Goal: Task Accomplishment & Management: Manage account settings

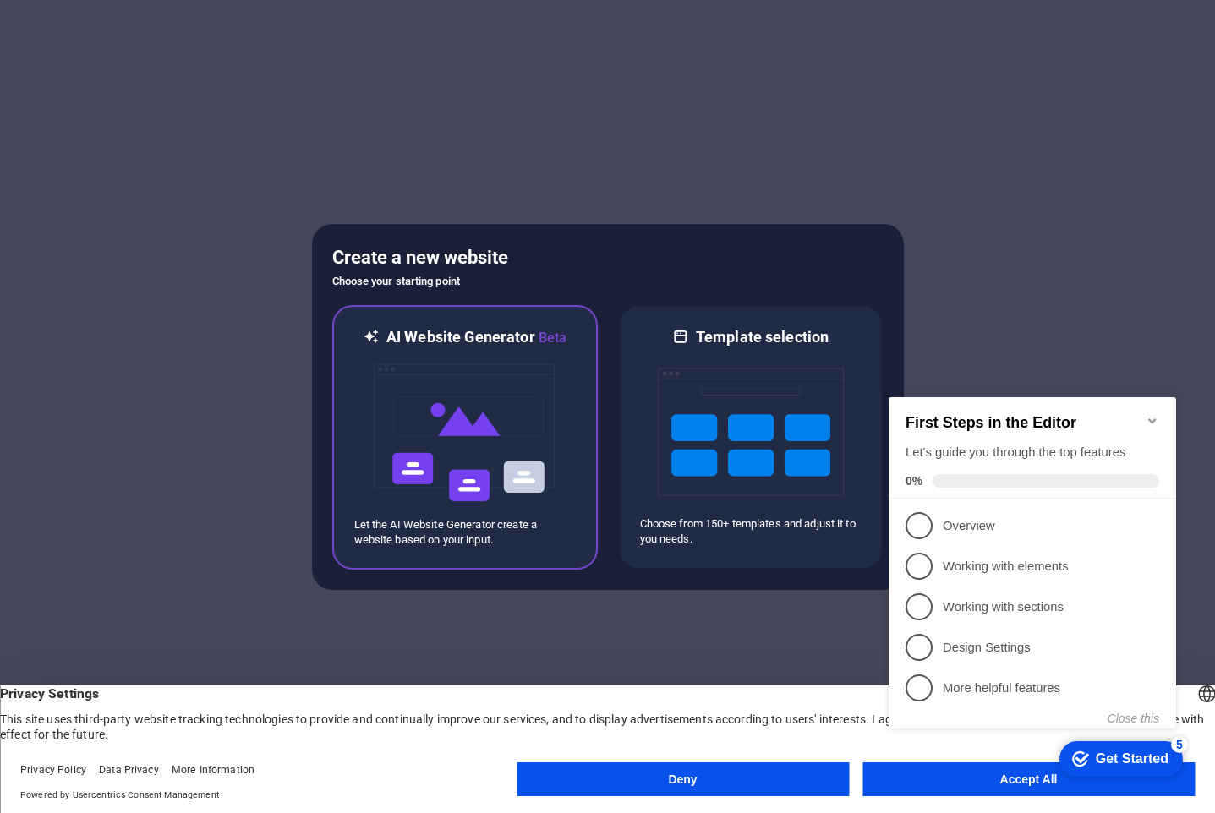
click at [455, 459] on img at bounding box center [465, 432] width 186 height 169
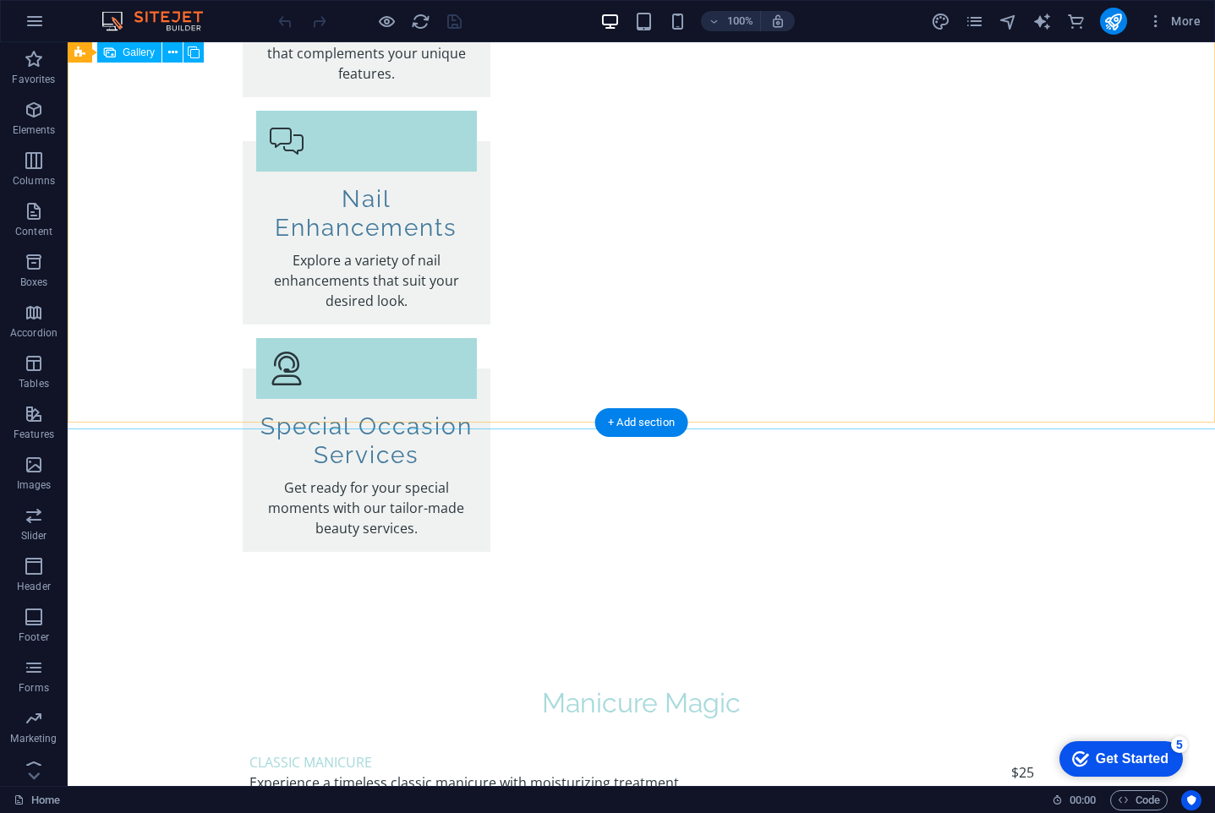
scroll to position [2842, 0]
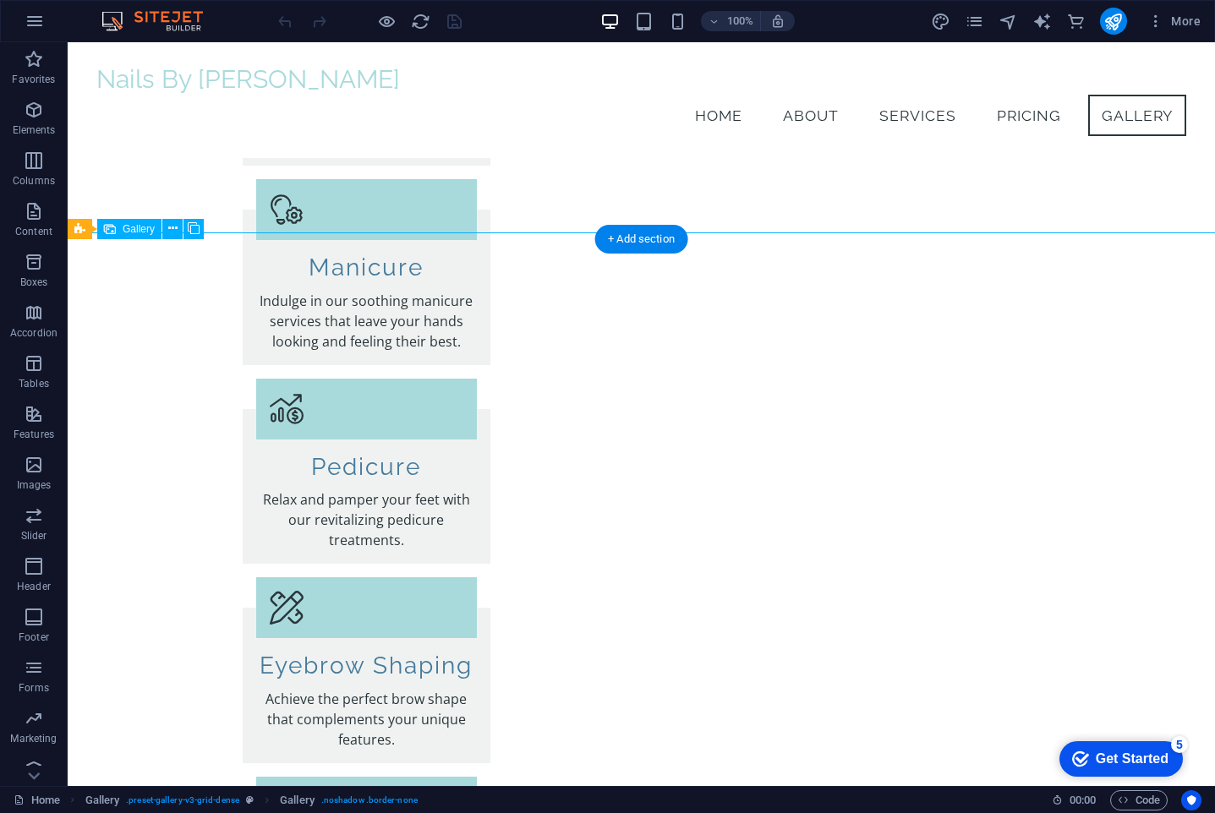
scroll to position [2132, 0]
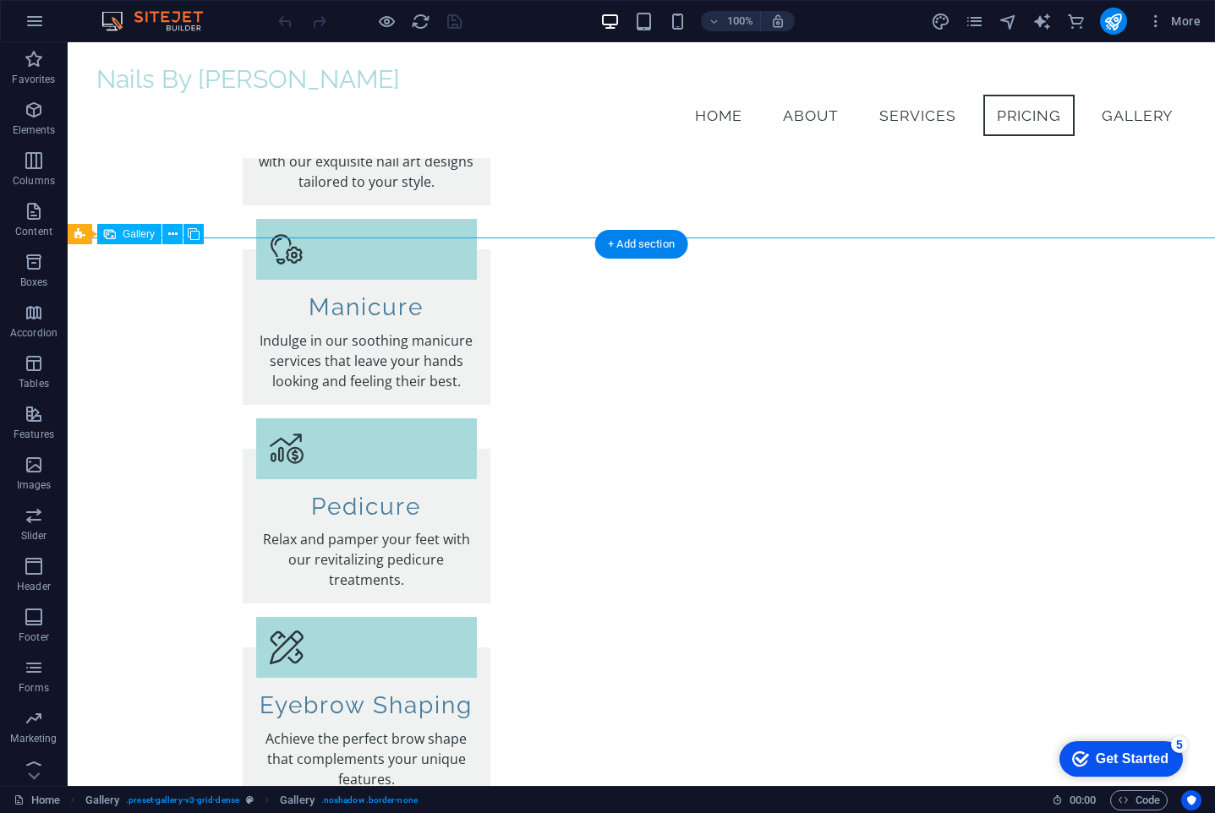
scroll to position [2032, 0]
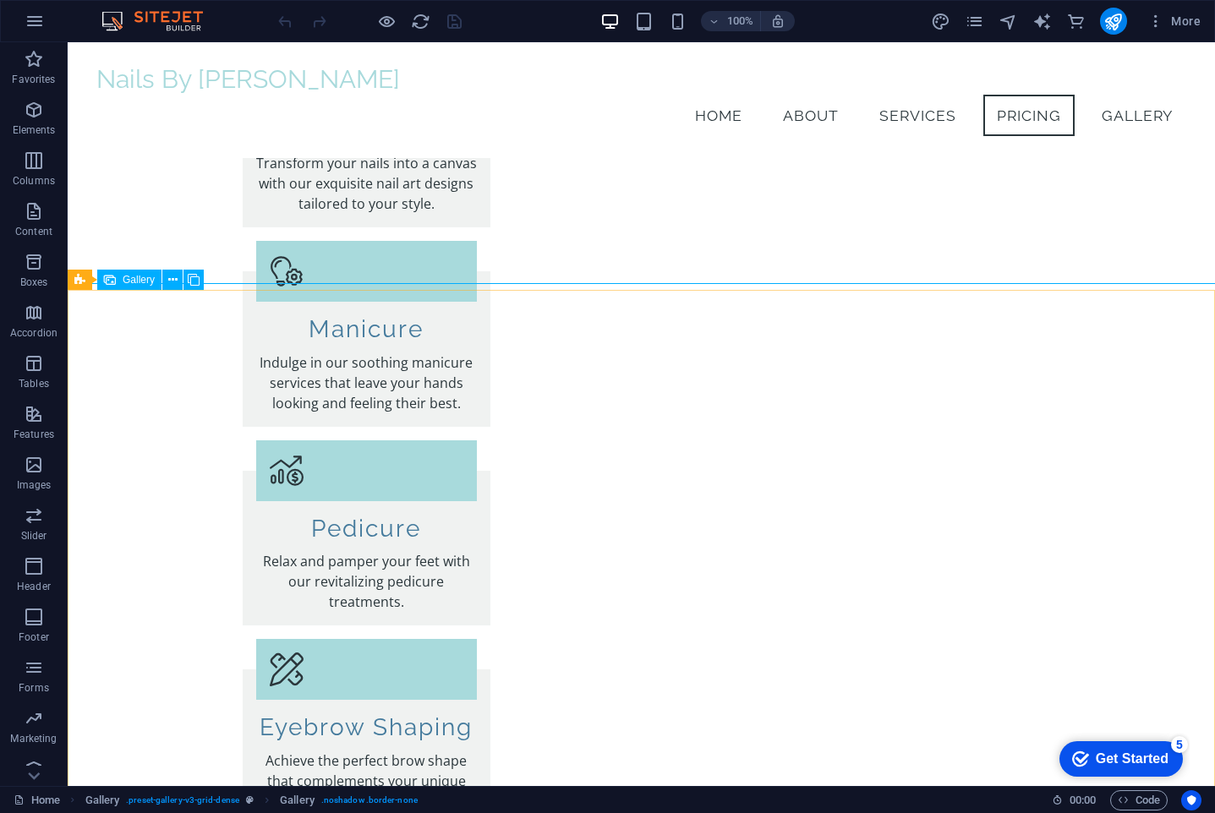
click at [168, 281] on icon at bounding box center [172, 280] width 9 height 18
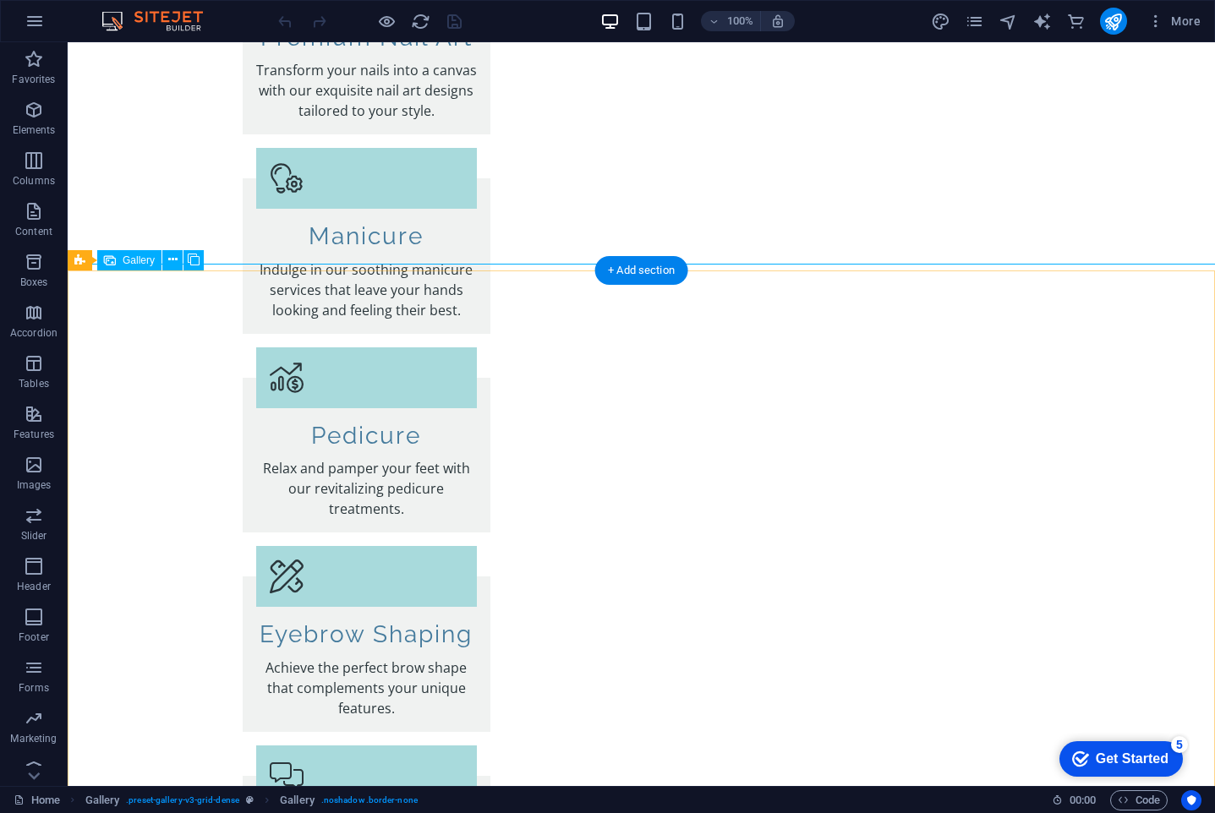
scroll to position [2125, 0]
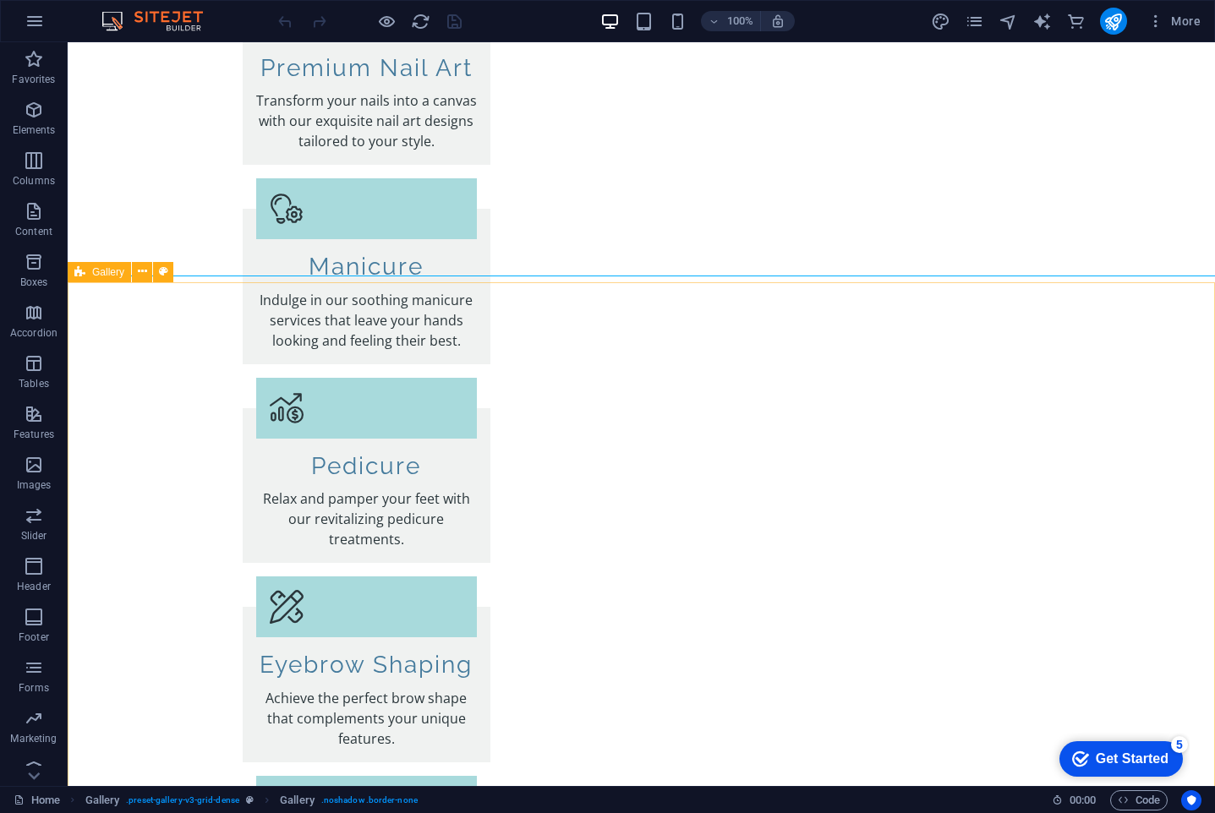
click at [93, 278] on div "Gallery" at bounding box center [99, 272] width 63 height 20
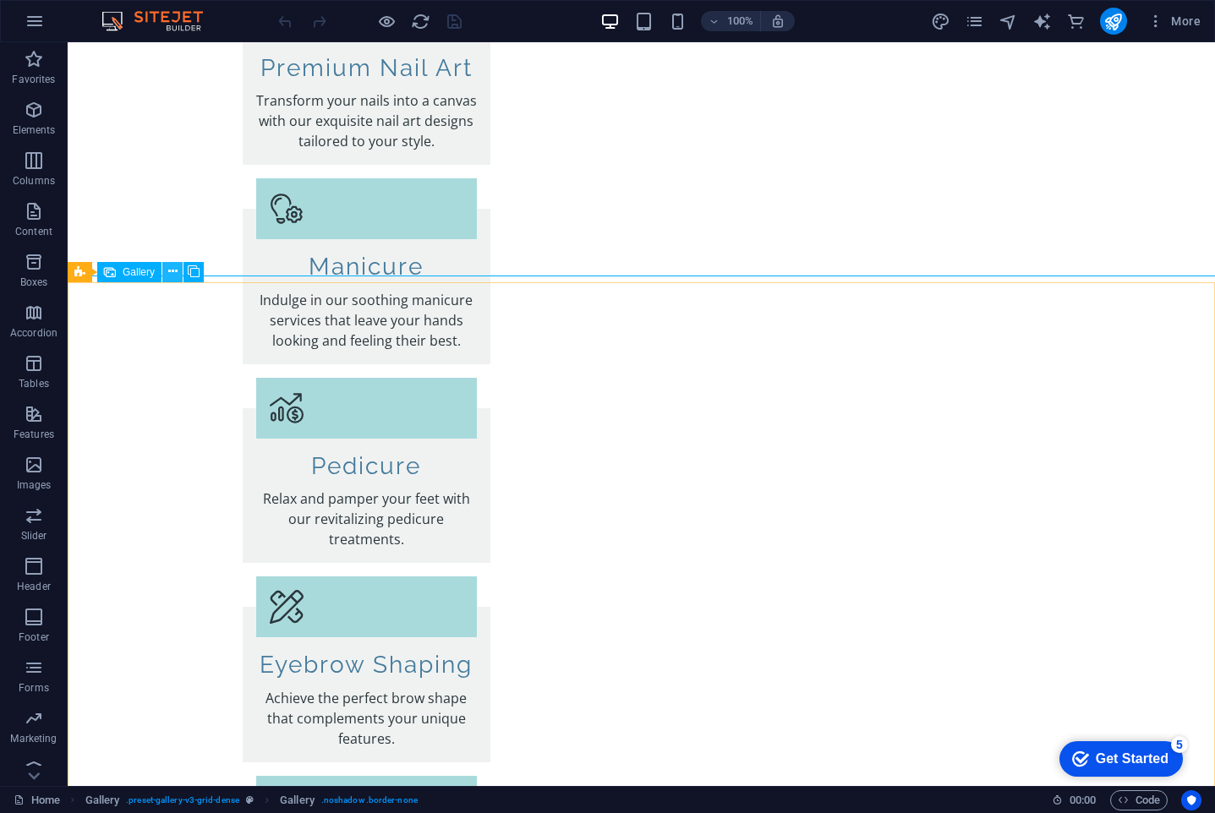
click at [170, 272] on icon at bounding box center [172, 272] width 9 height 18
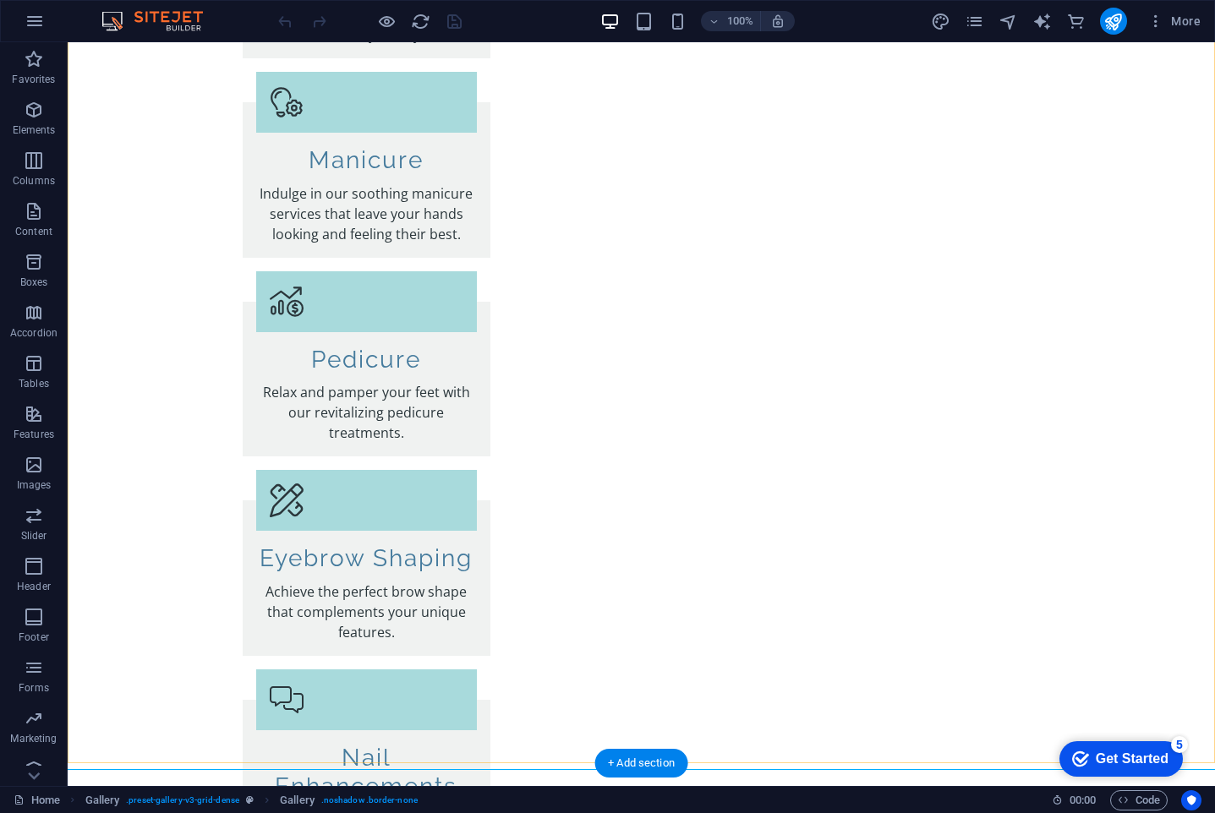
scroll to position [2548, 0]
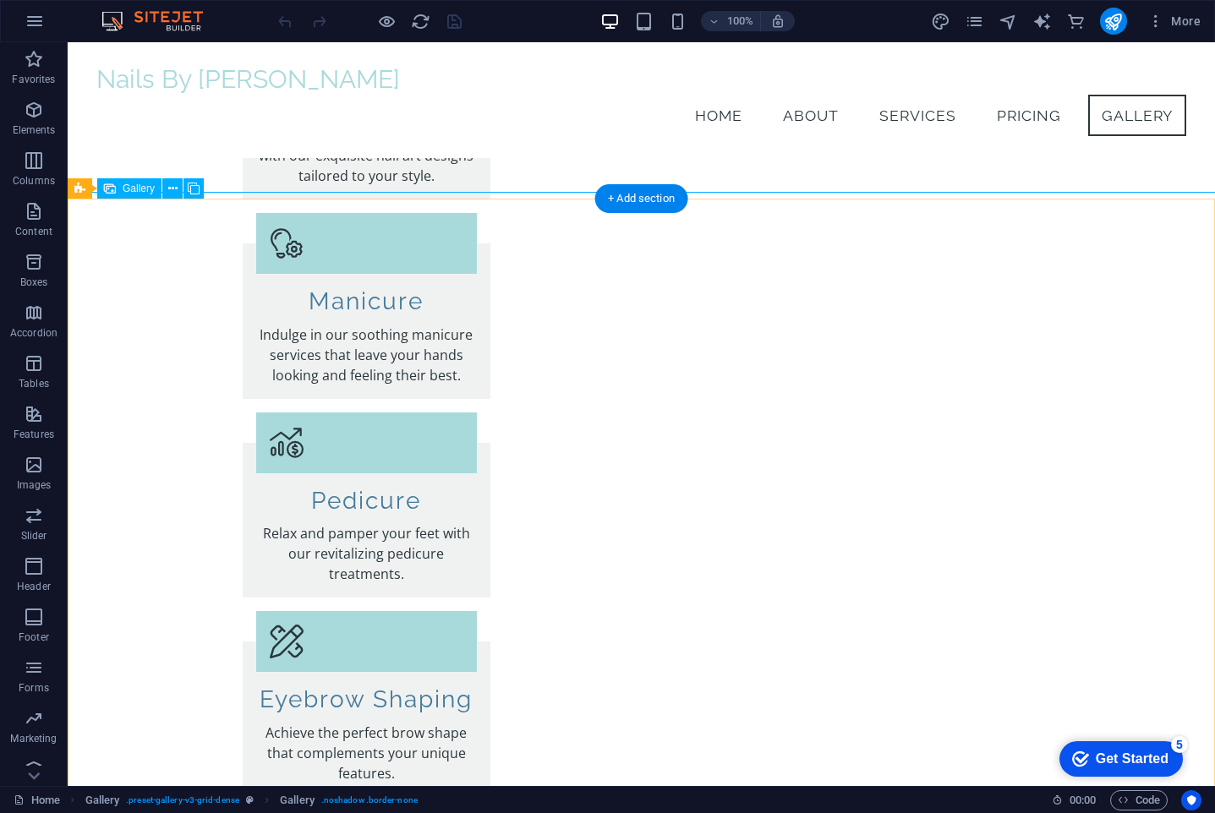
scroll to position [2109, 0]
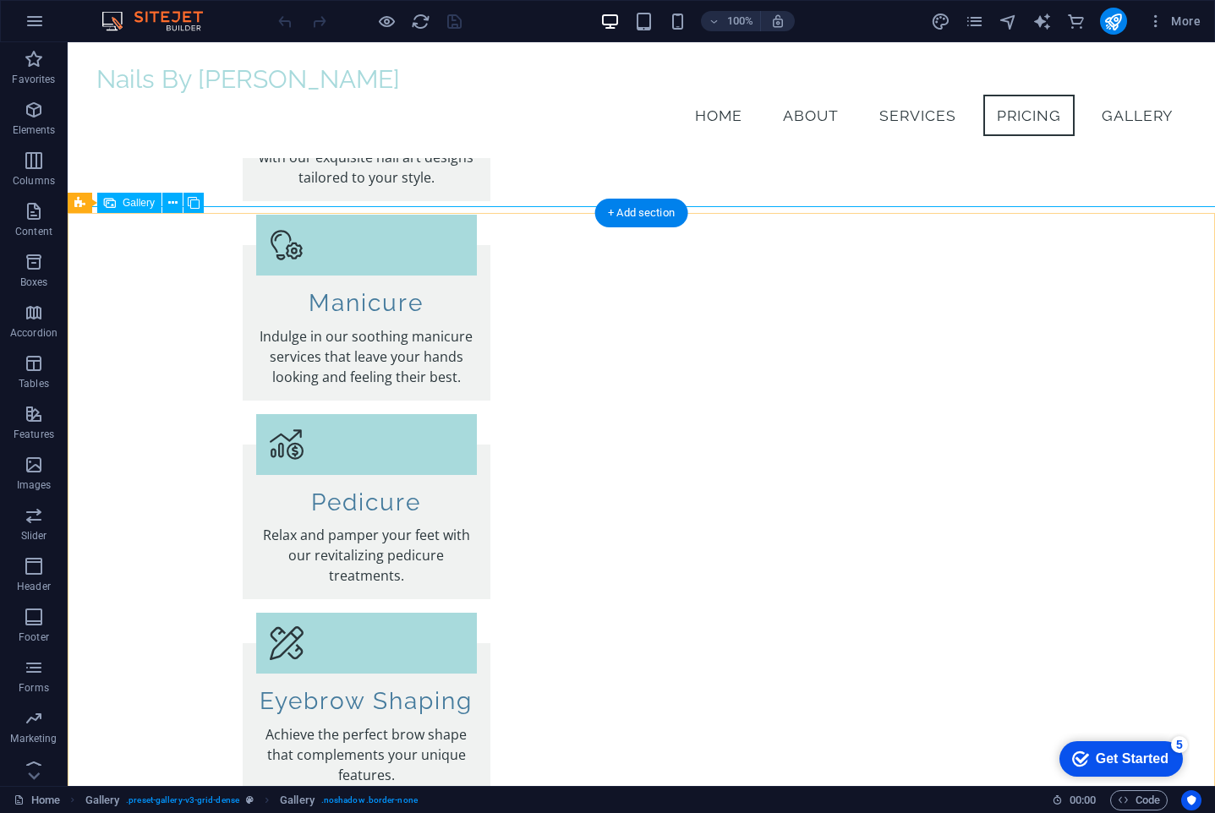
click at [174, 202] on icon at bounding box center [172, 203] width 9 height 18
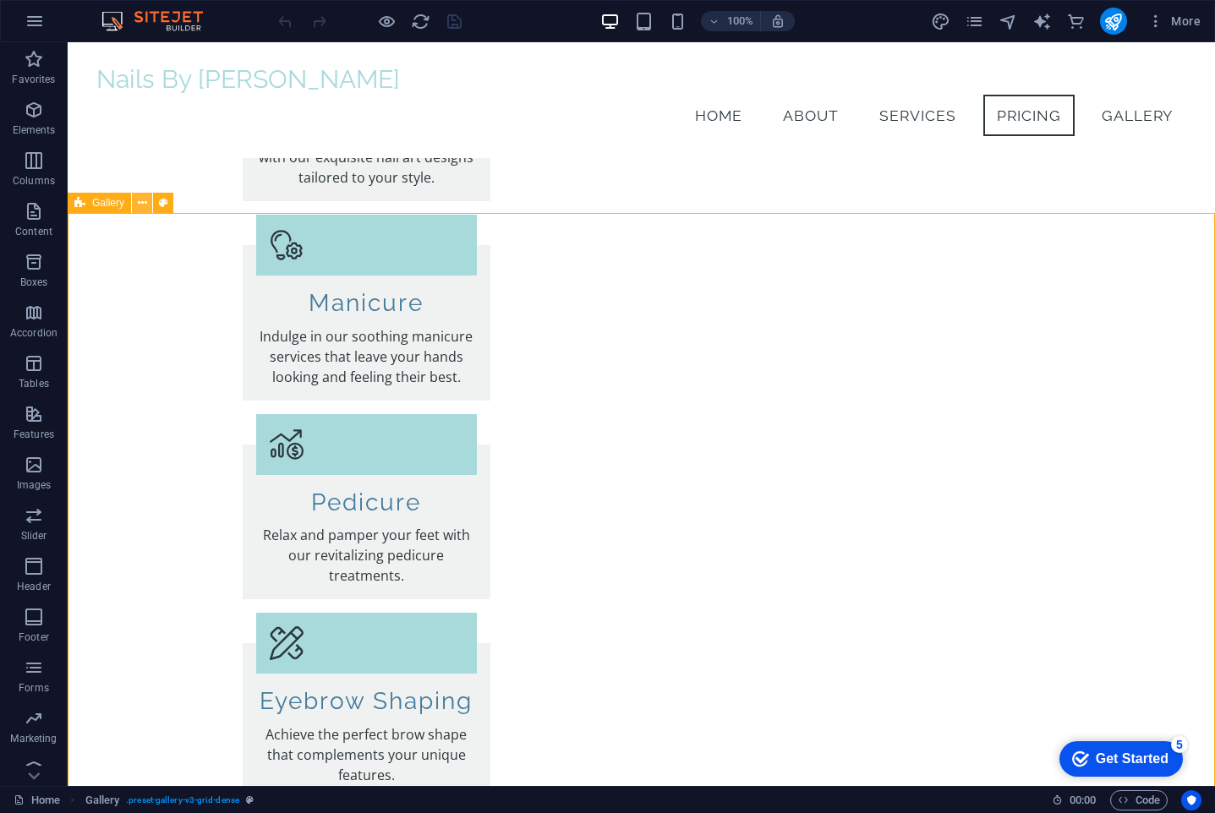
click at [140, 207] on icon at bounding box center [142, 203] width 9 height 18
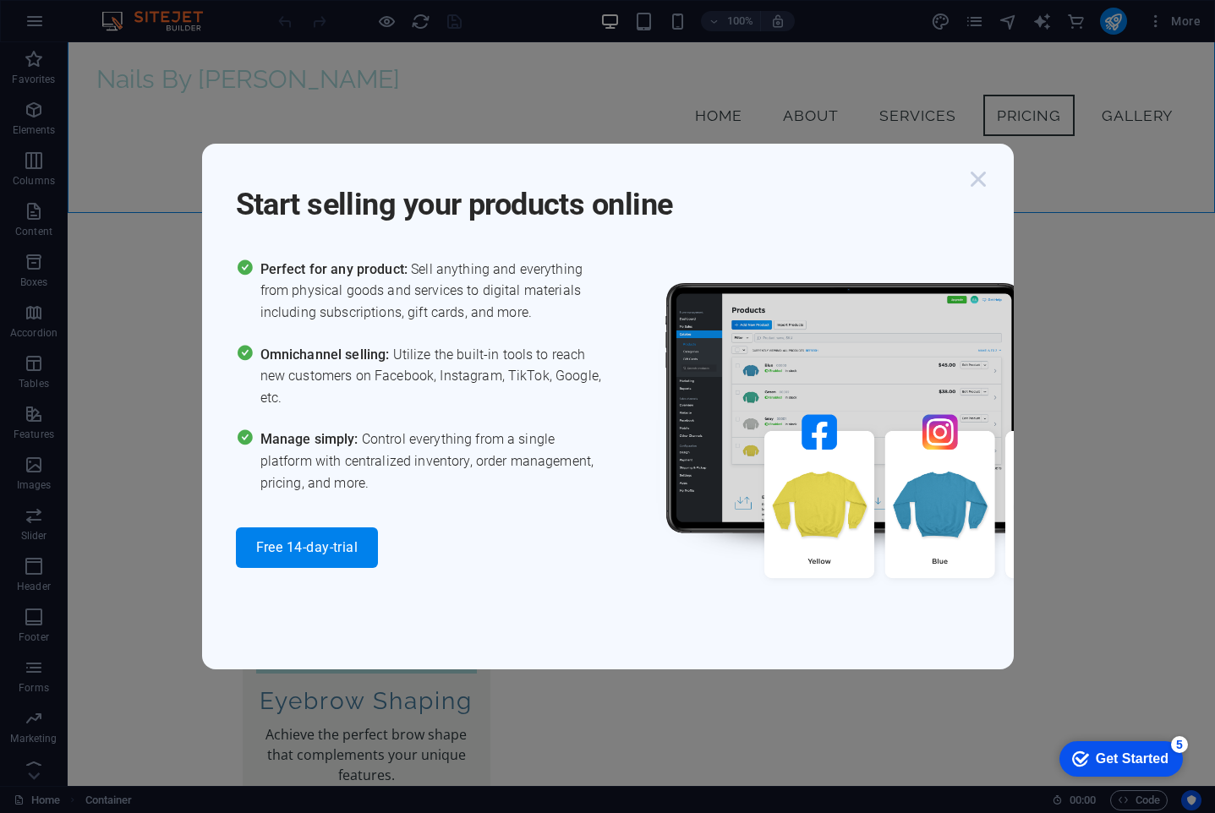
click at [981, 179] on icon "button" at bounding box center [978, 179] width 30 height 30
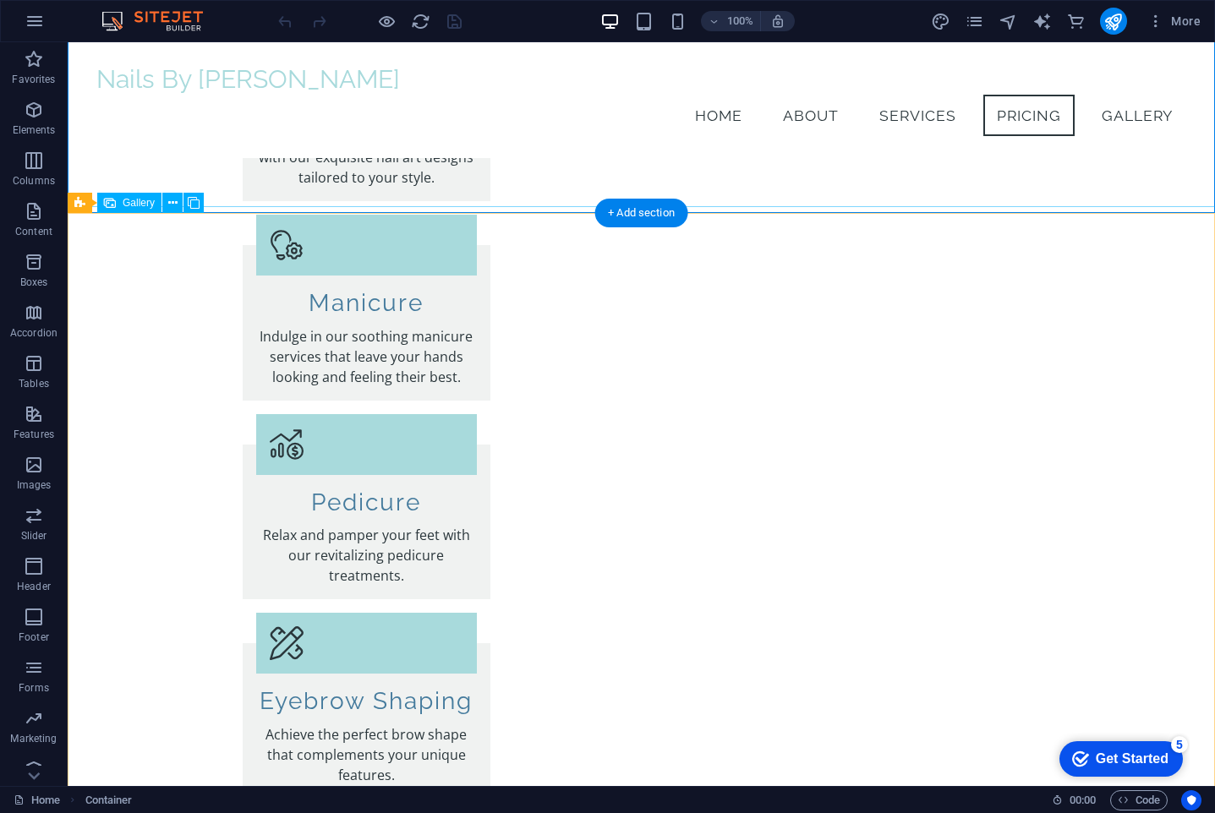
scroll to position [2301, 0]
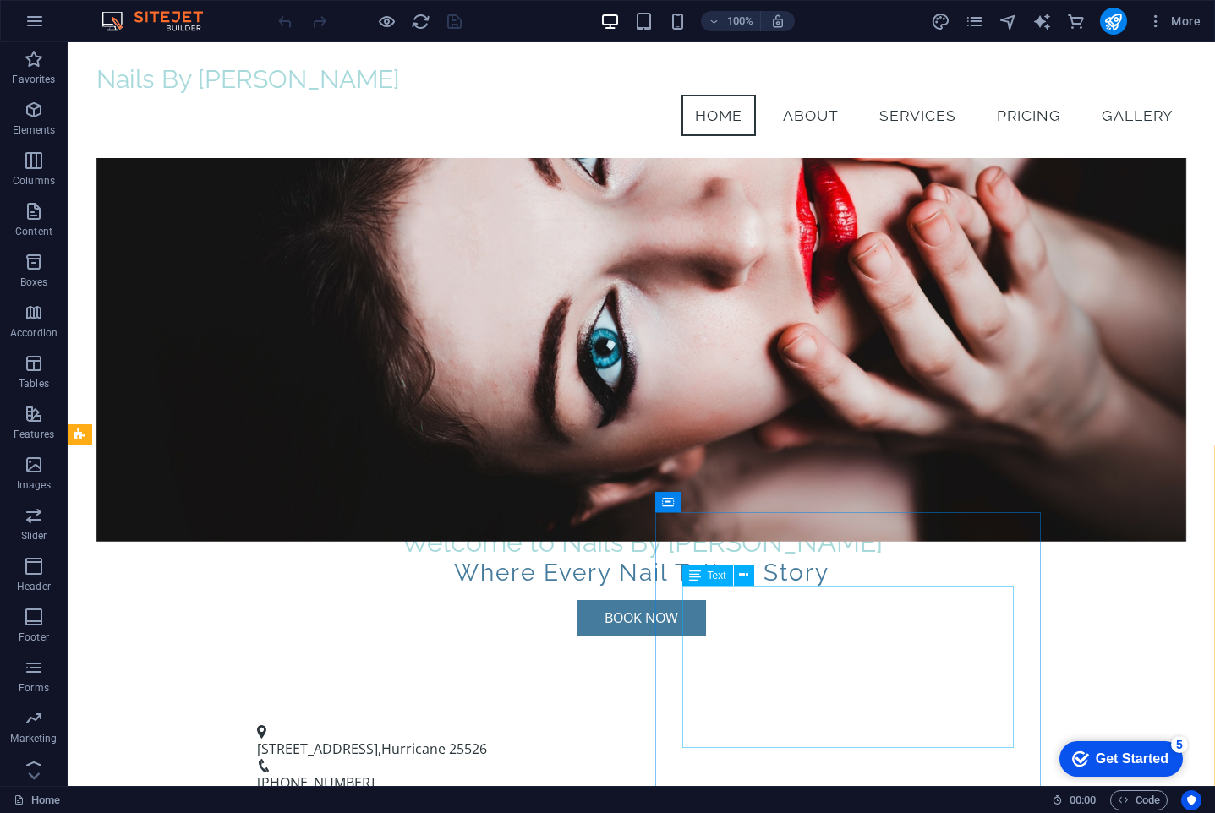
scroll to position [292, 0]
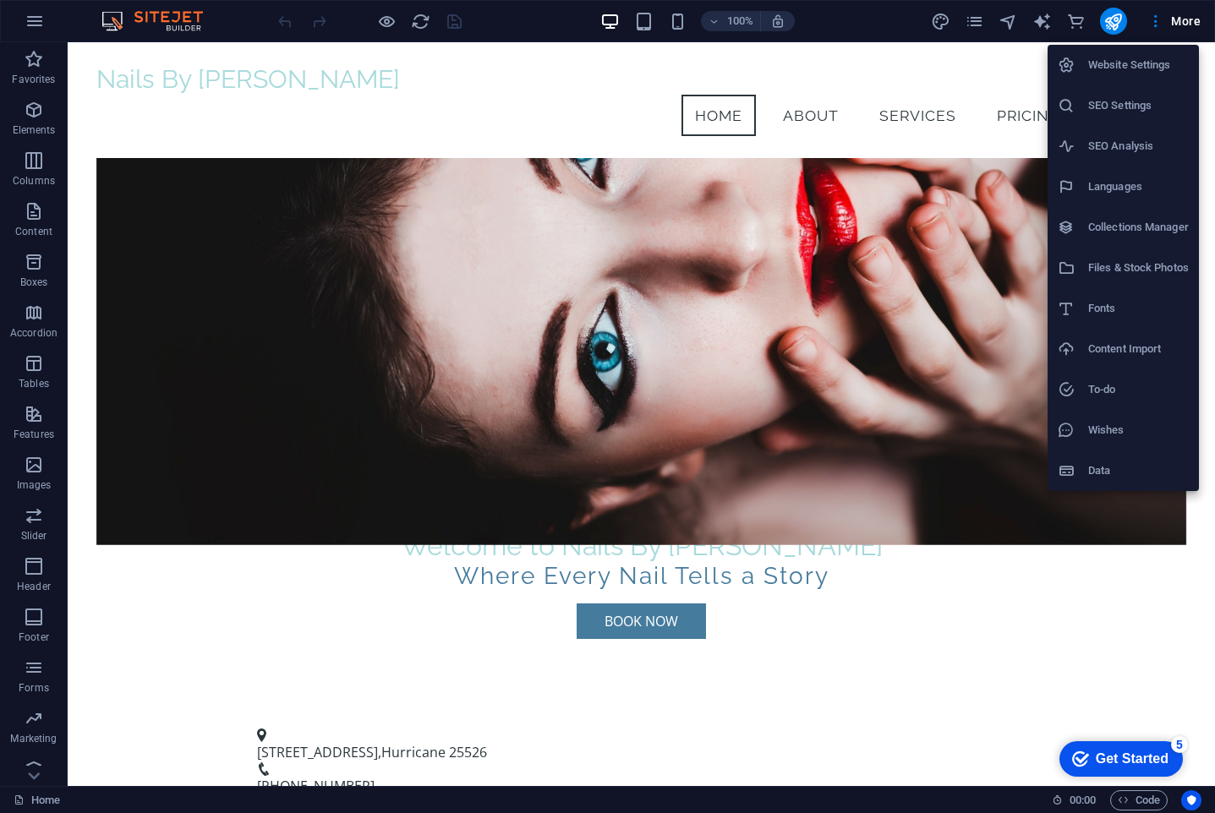
click at [459, 422] on div at bounding box center [607, 406] width 1215 height 813
